Goal: Task Accomplishment & Management: Manage account settings

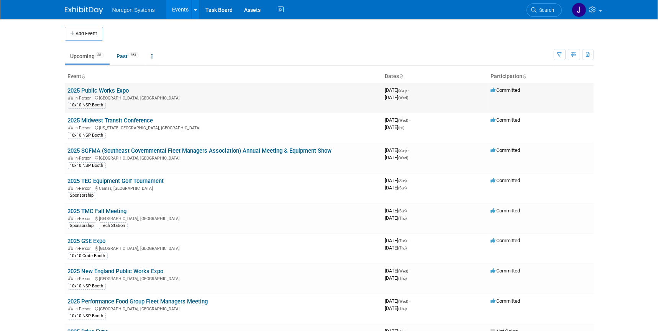
click at [105, 89] on link "2025 Public Works Expo" at bounding box center [98, 90] width 61 height 7
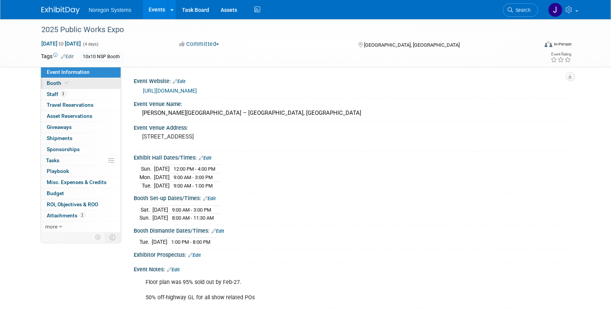
click at [95, 83] on link "Booth" at bounding box center [81, 83] width 80 height 11
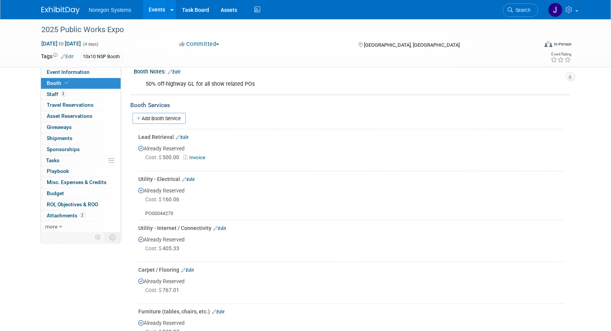
scroll to position [104, 0]
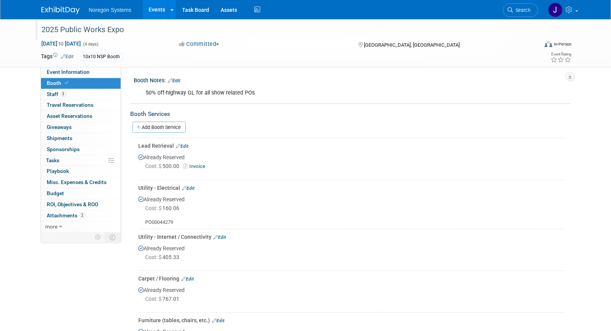
click at [144, 27] on div "2025 Public Works Expo" at bounding box center [283, 30] width 488 height 14
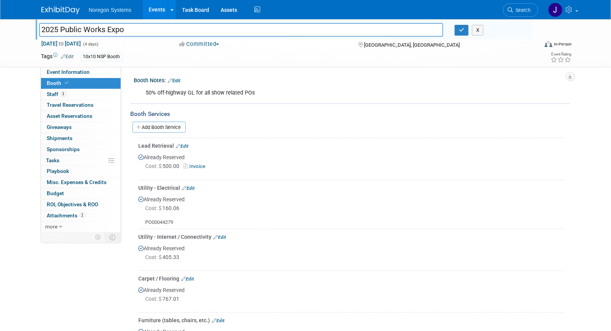
drag, startPoint x: 162, startPoint y: 27, endPoint x: 21, endPoint y: 30, distance: 140.3
click at [21, 30] on div "2025 Public Works Expo 2025 Public Works Expo X Aug 17, 2025 to Aug 20, 2025 (4…" at bounding box center [305, 43] width 611 height 48
click at [464, 31] on icon "button" at bounding box center [461, 30] width 5 height 5
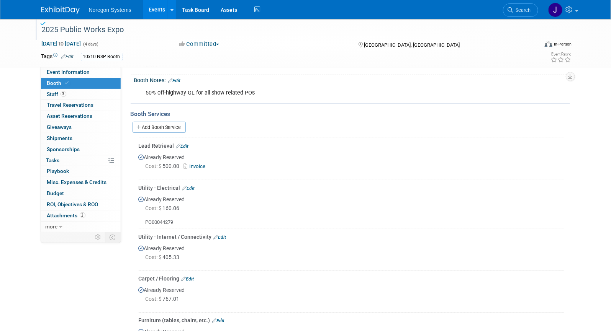
click at [58, 11] on img at bounding box center [60, 11] width 38 height 8
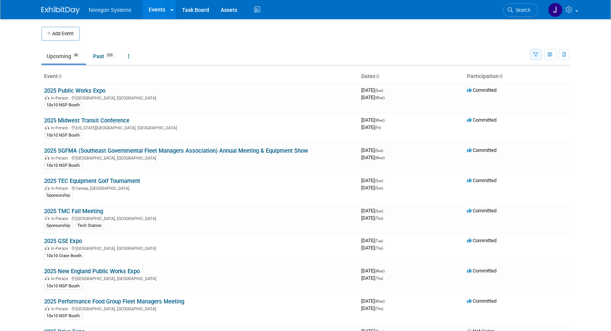
click at [538, 53] on icon "button" at bounding box center [536, 55] width 5 height 5
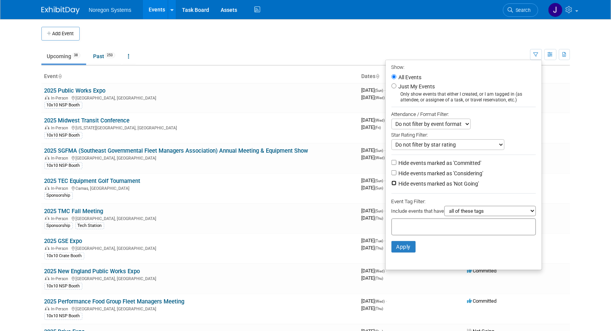
click at [392, 183] on input "Hide events marked as 'Not Going'" at bounding box center [394, 183] width 5 height 5
checkbox input "true"
click at [399, 249] on button "Apply" at bounding box center [404, 246] width 25 height 11
